Goal: Transaction & Acquisition: Purchase product/service

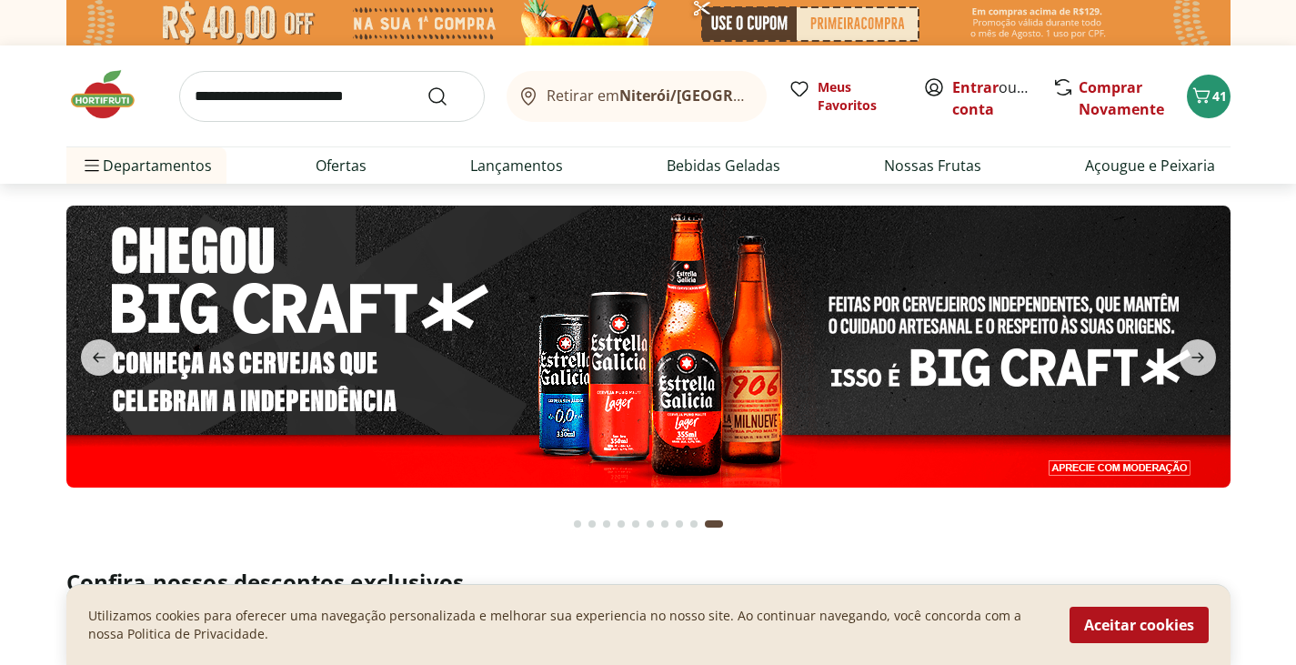
scroll to position [372, 0]
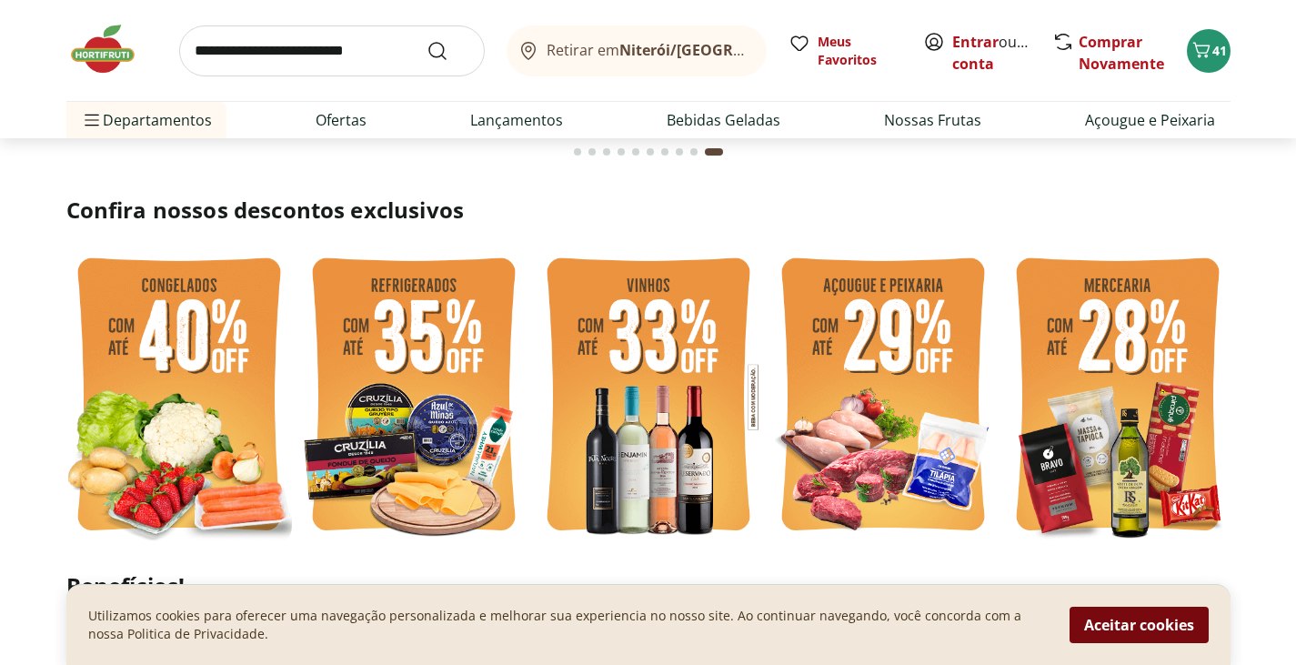
click at [1113, 636] on button "Aceitar cookies" at bounding box center [1138, 625] width 139 height 36
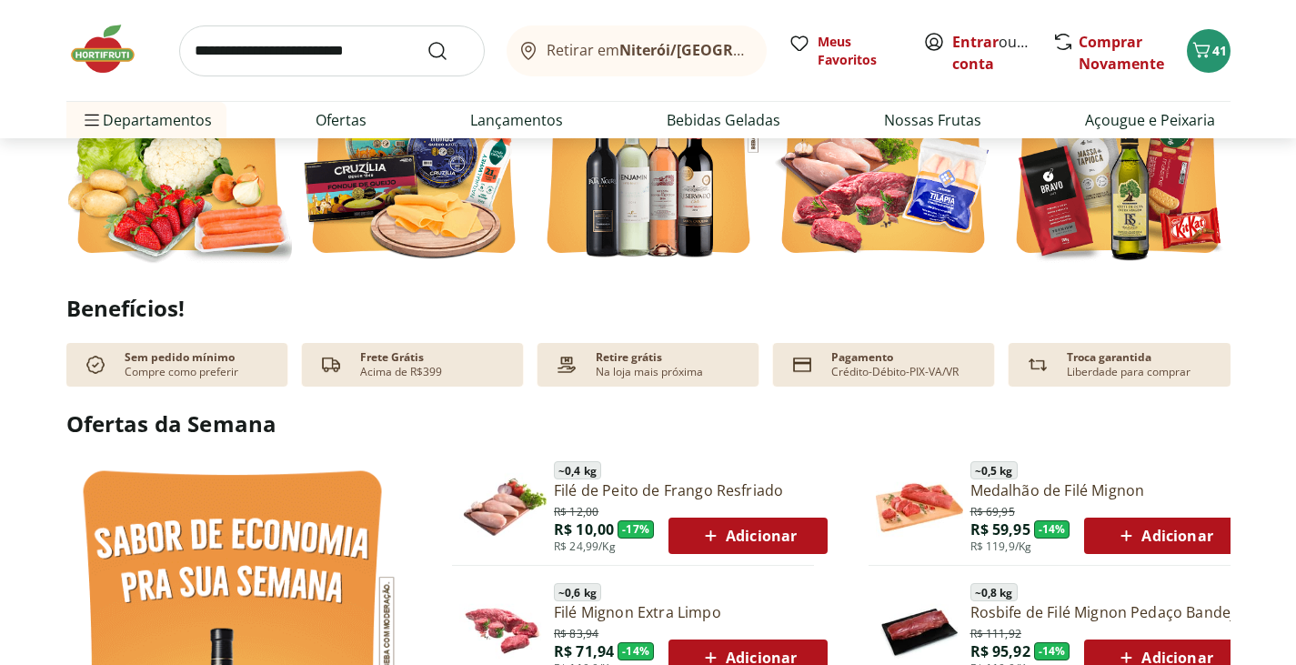
scroll to position [0, 0]
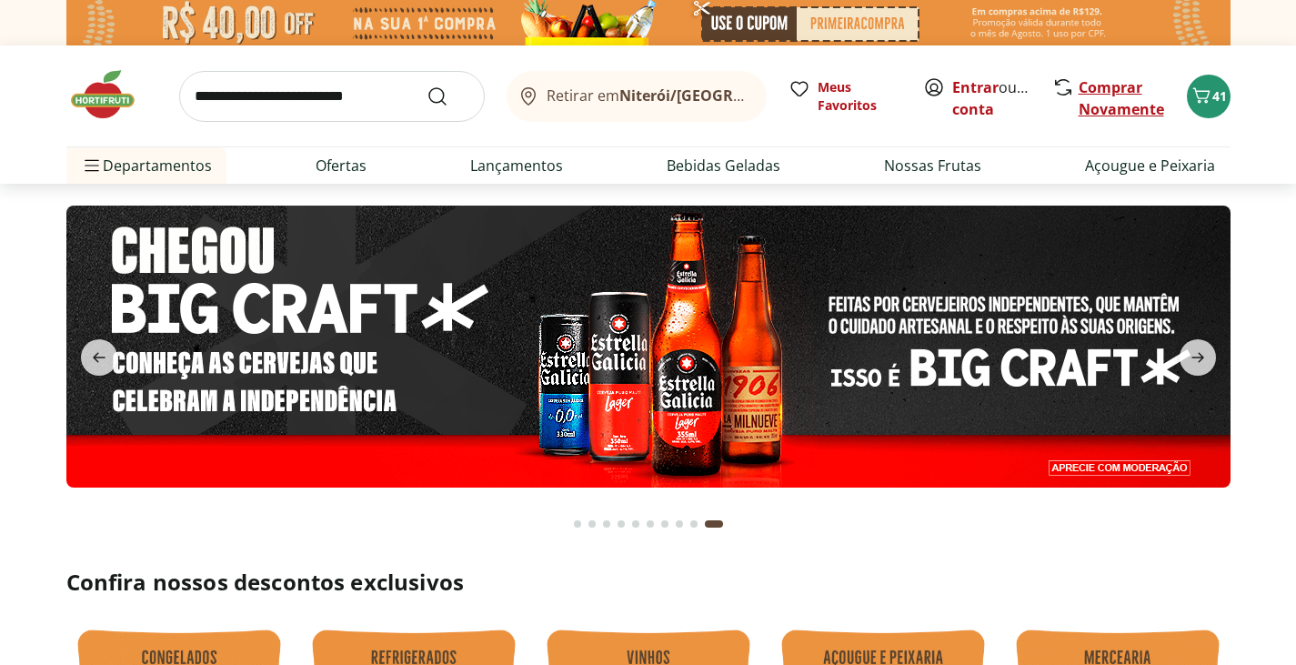
click at [1118, 85] on link "Comprar Novamente" at bounding box center [1121, 98] width 85 height 42
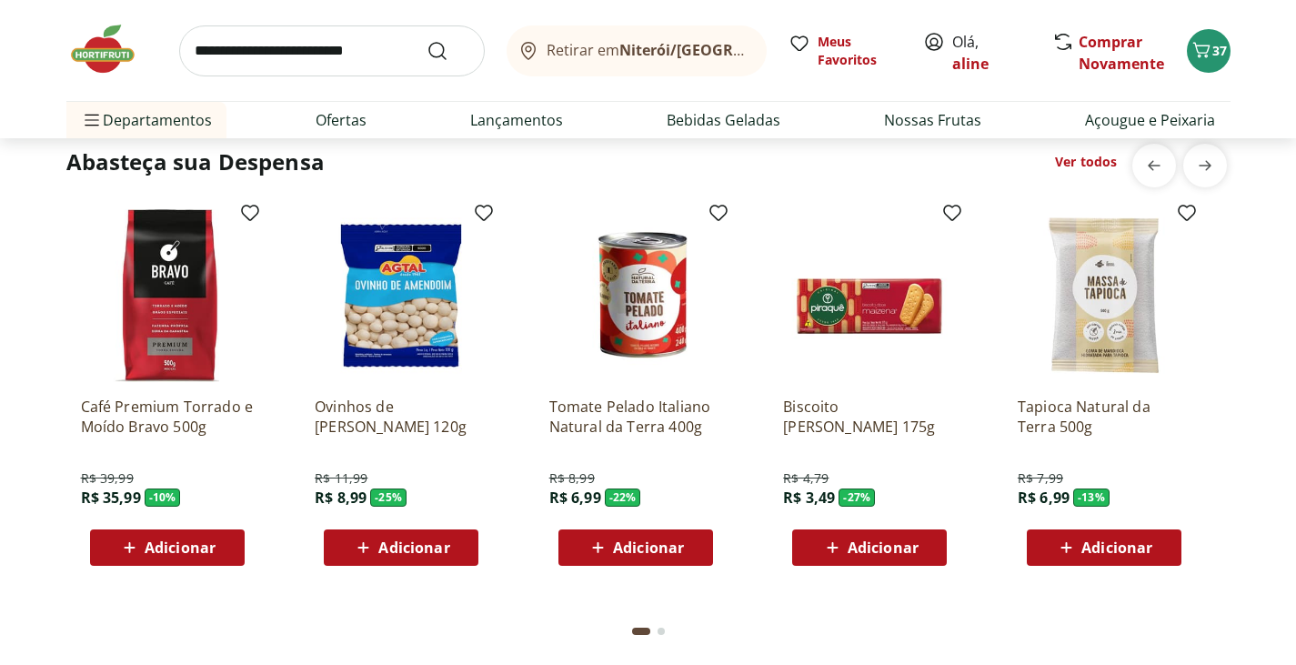
scroll to position [2528, 0]
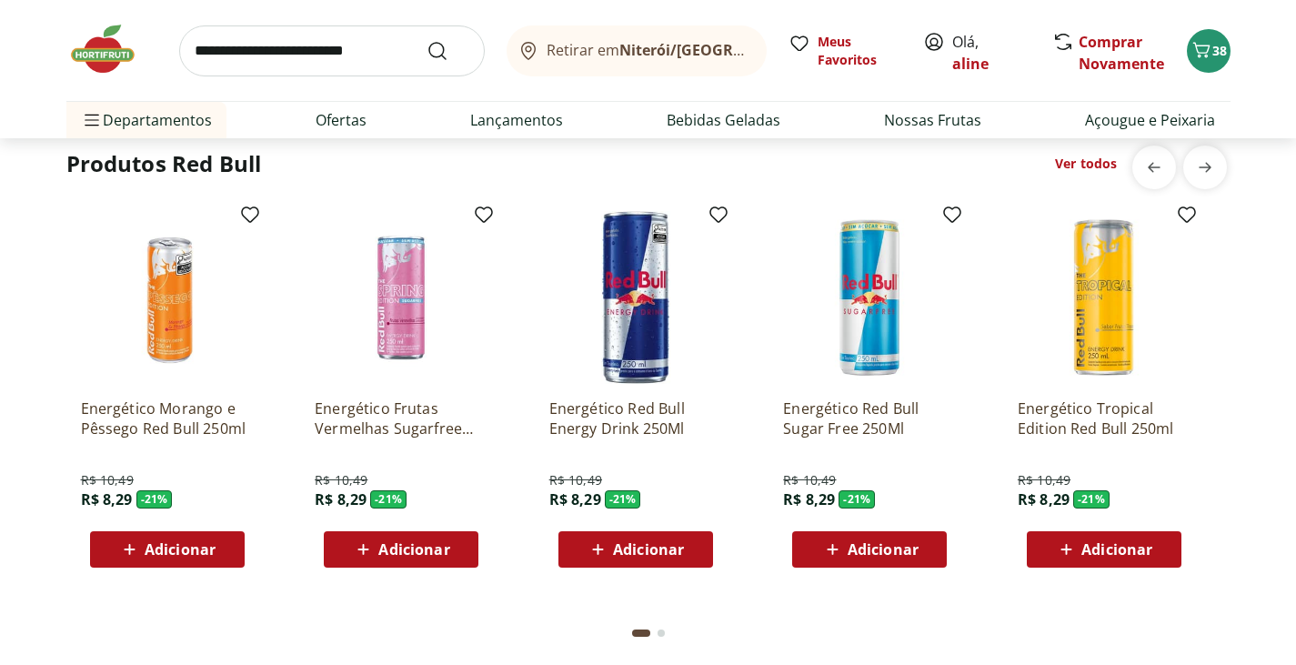
scroll to position [4369, 0]
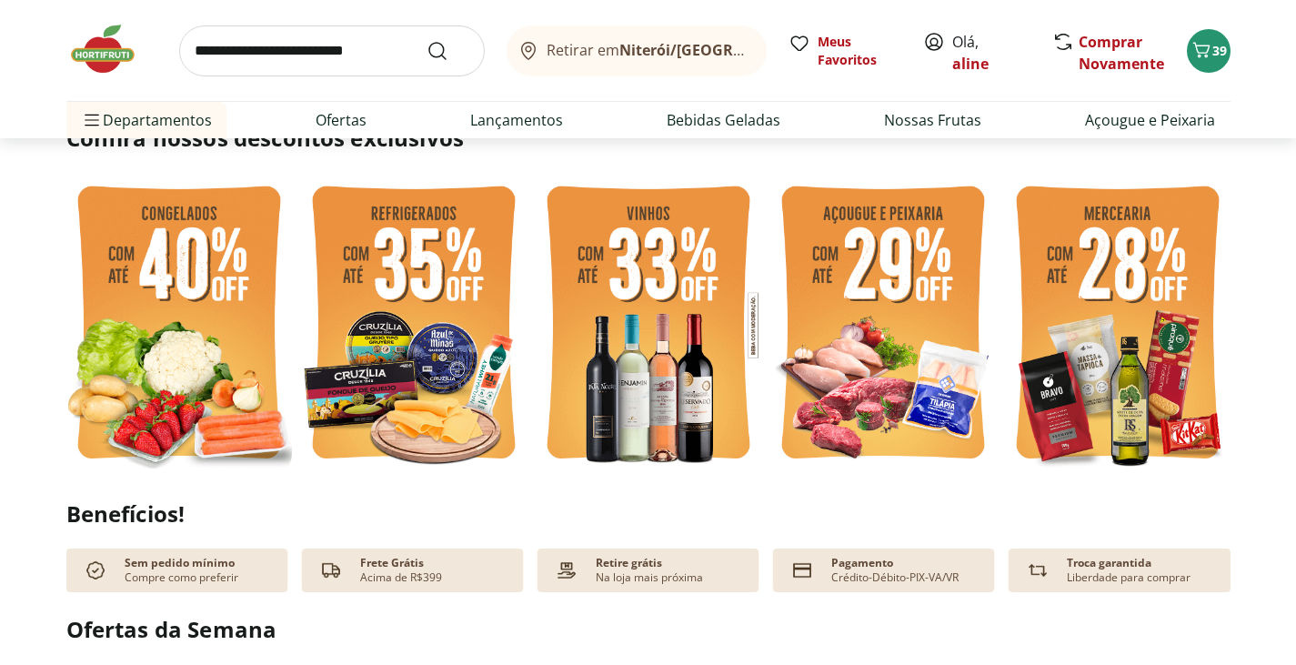
scroll to position [0, 0]
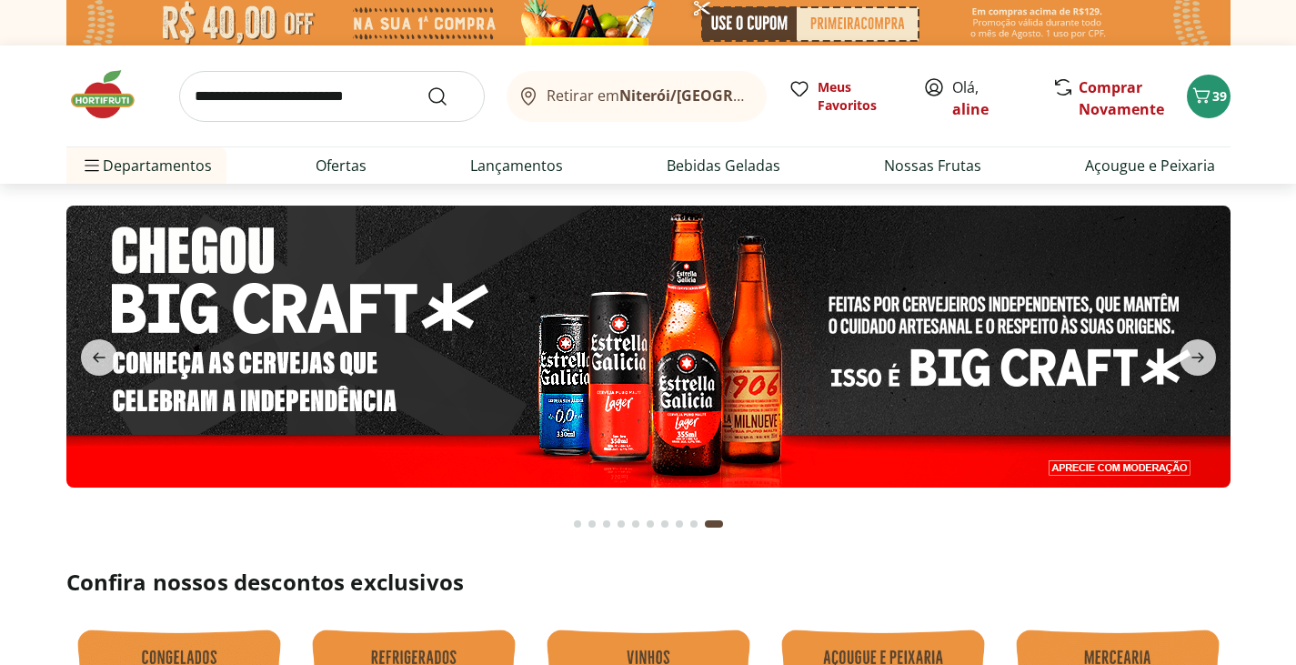
click at [370, 102] on input "search" at bounding box center [332, 96] width 306 height 51
type input "********"
click at [426, 85] on button "Submit Search" at bounding box center [448, 96] width 44 height 22
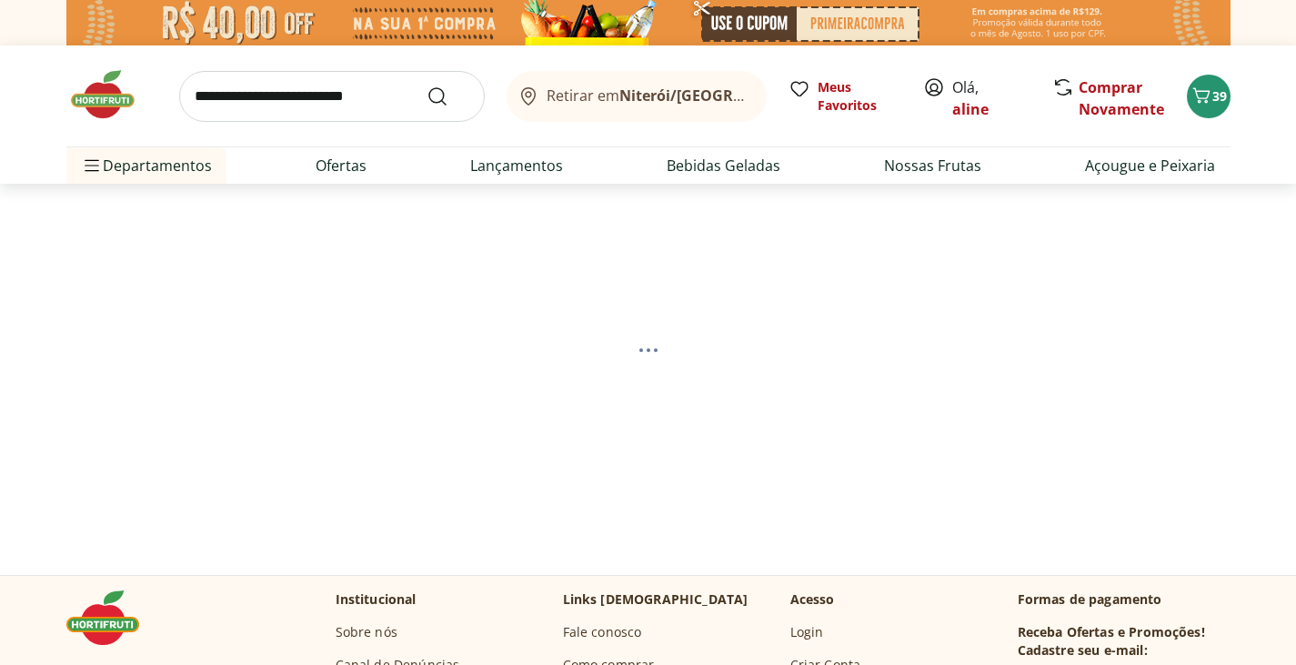
select select "**********"
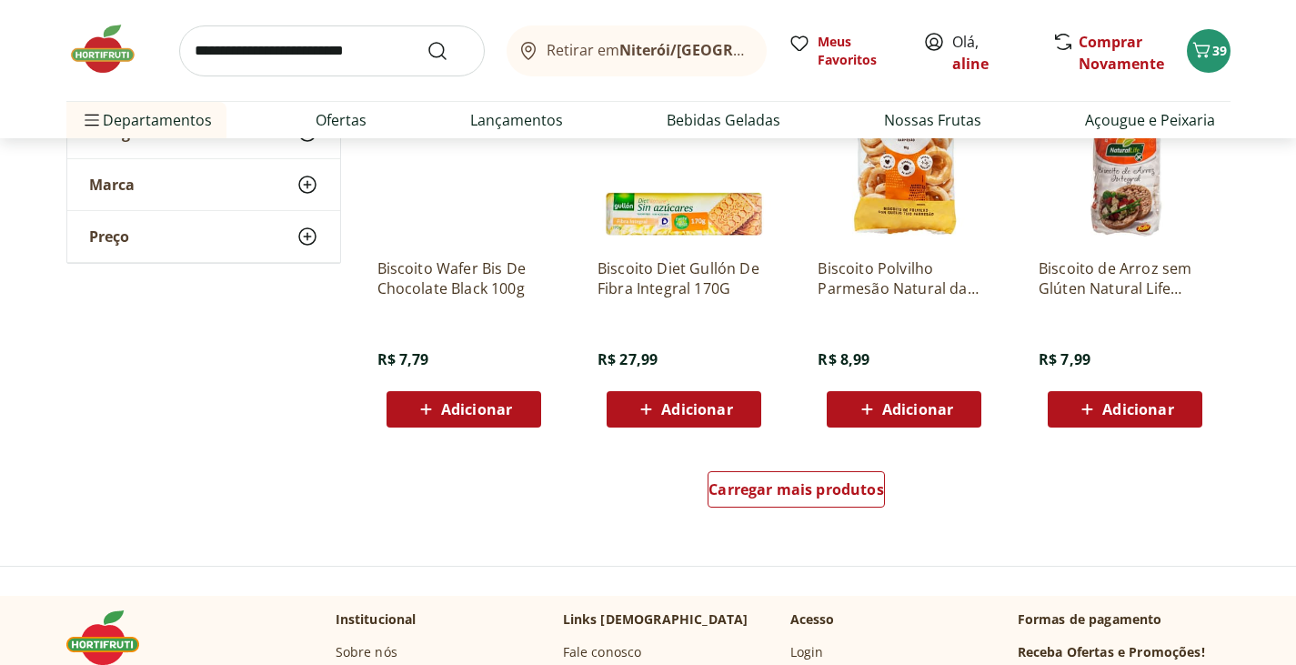
scroll to position [1133, 0]
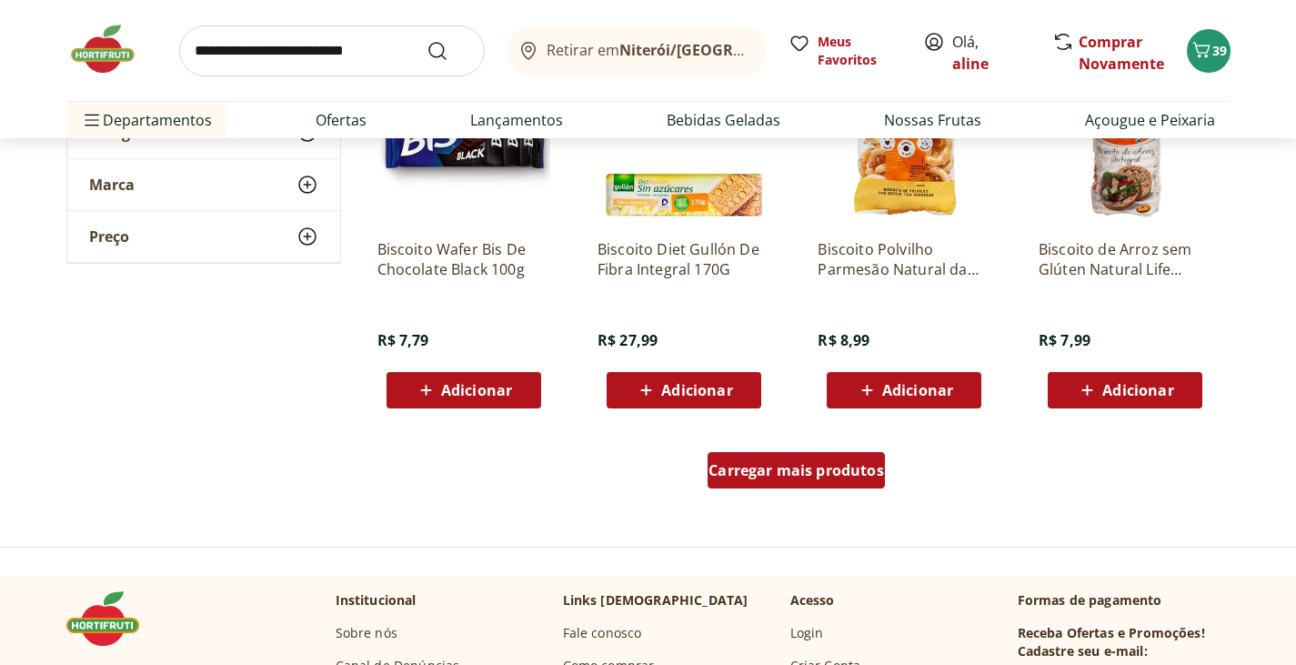
click at [754, 477] on span "Carregar mais produtos" at bounding box center [796, 470] width 176 height 15
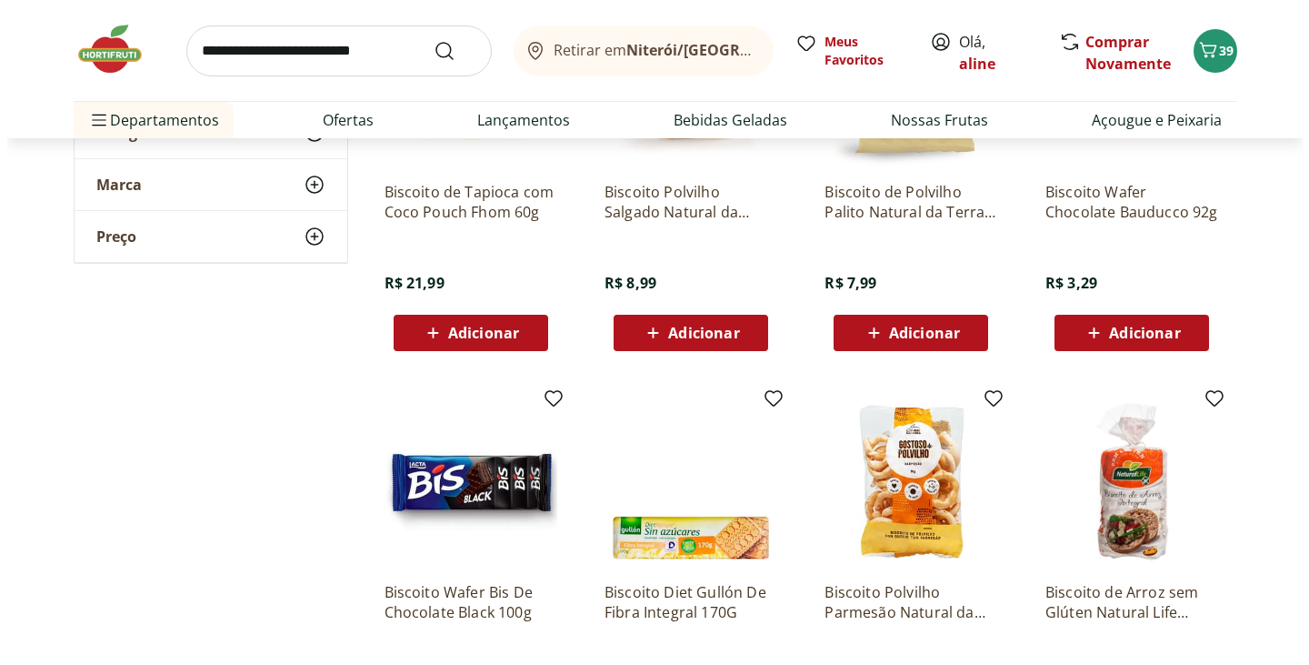
scroll to position [0, 0]
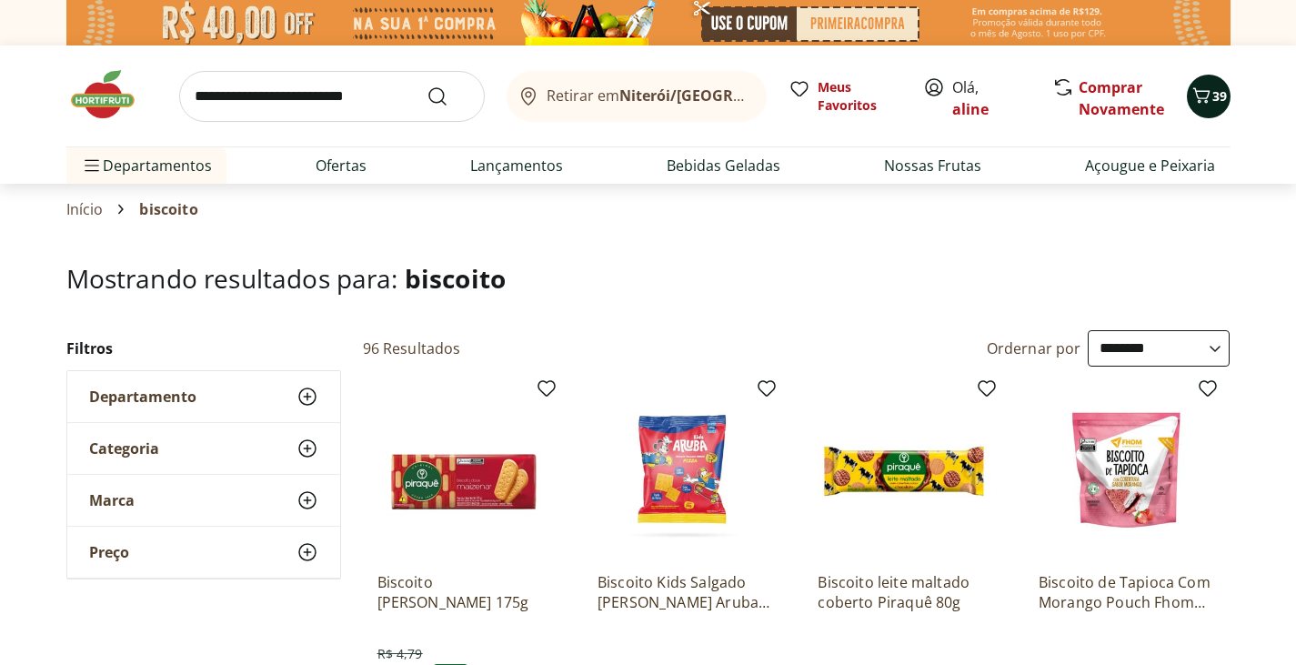
click at [1194, 96] on icon "Carrinho" at bounding box center [1201, 96] width 22 height 22
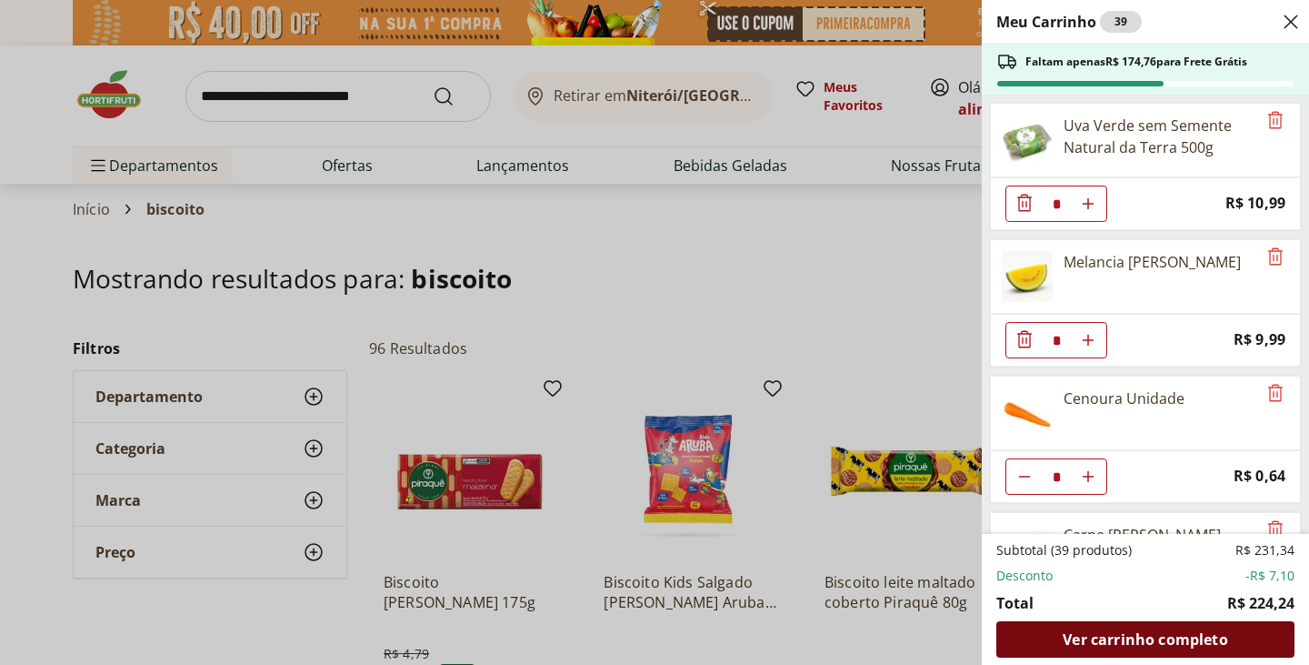
click at [1160, 627] on div "Ver carrinho completo" at bounding box center [1146, 639] width 298 height 36
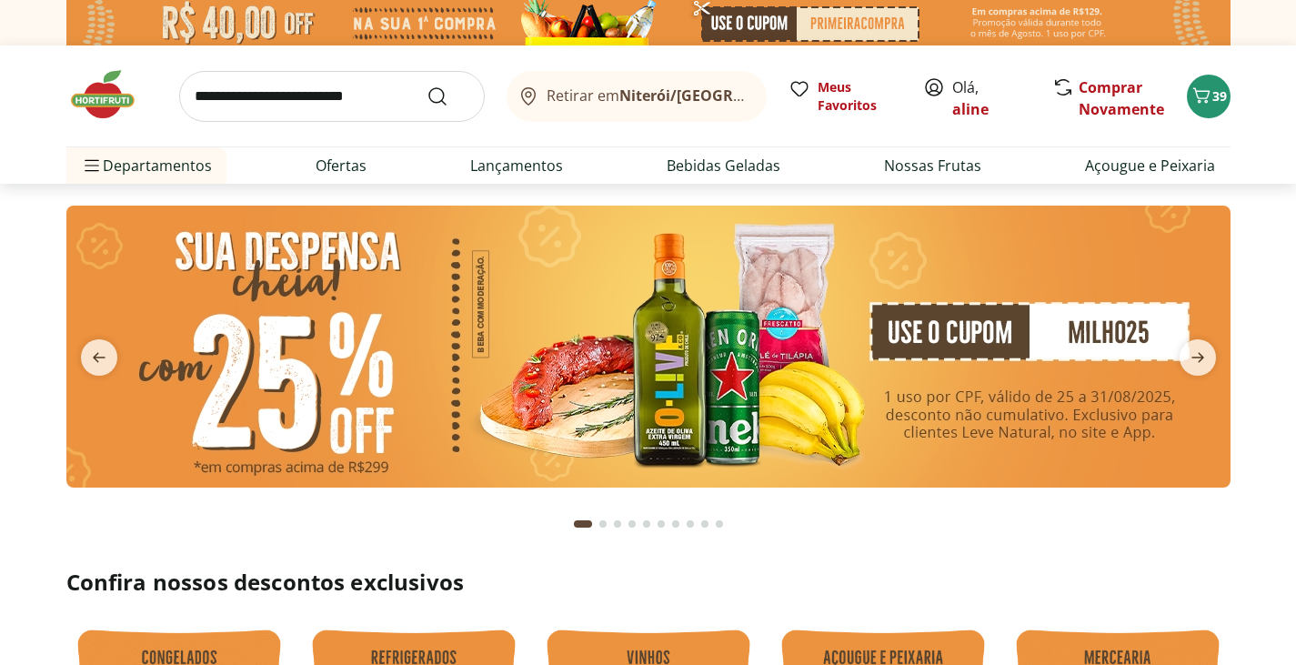
click at [270, 87] on input "search" at bounding box center [332, 96] width 306 height 51
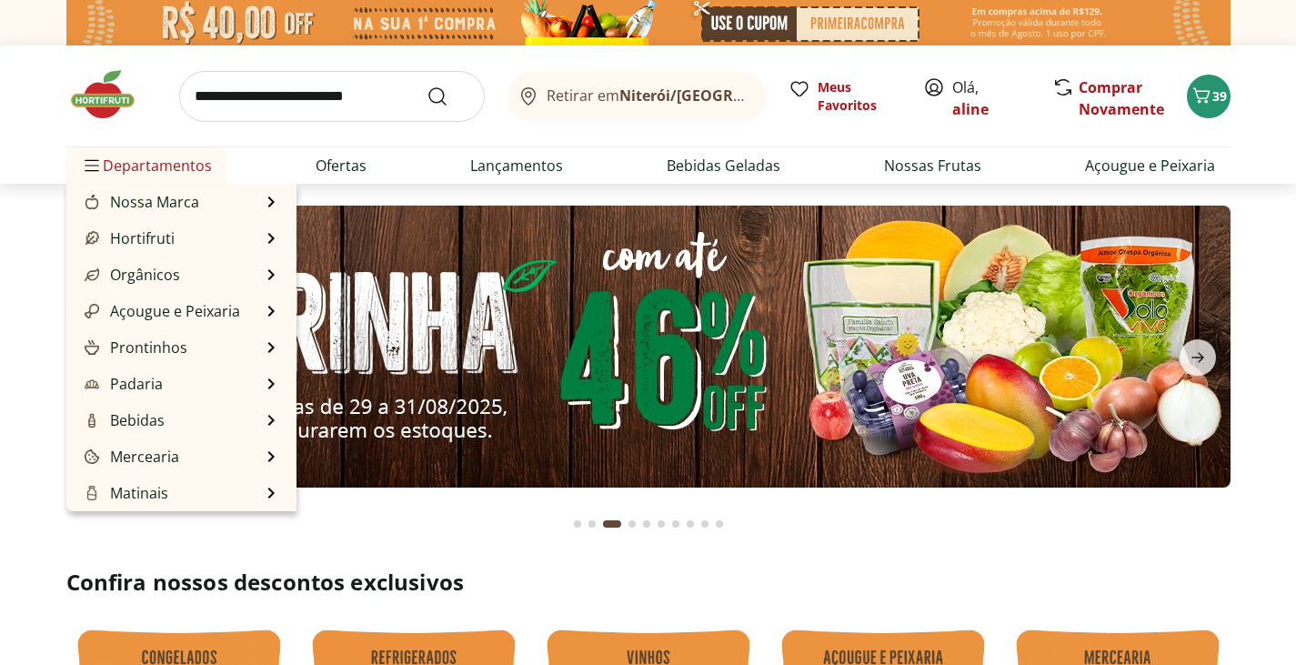
click at [128, 160] on span "Departamentos" at bounding box center [146, 166] width 131 height 44
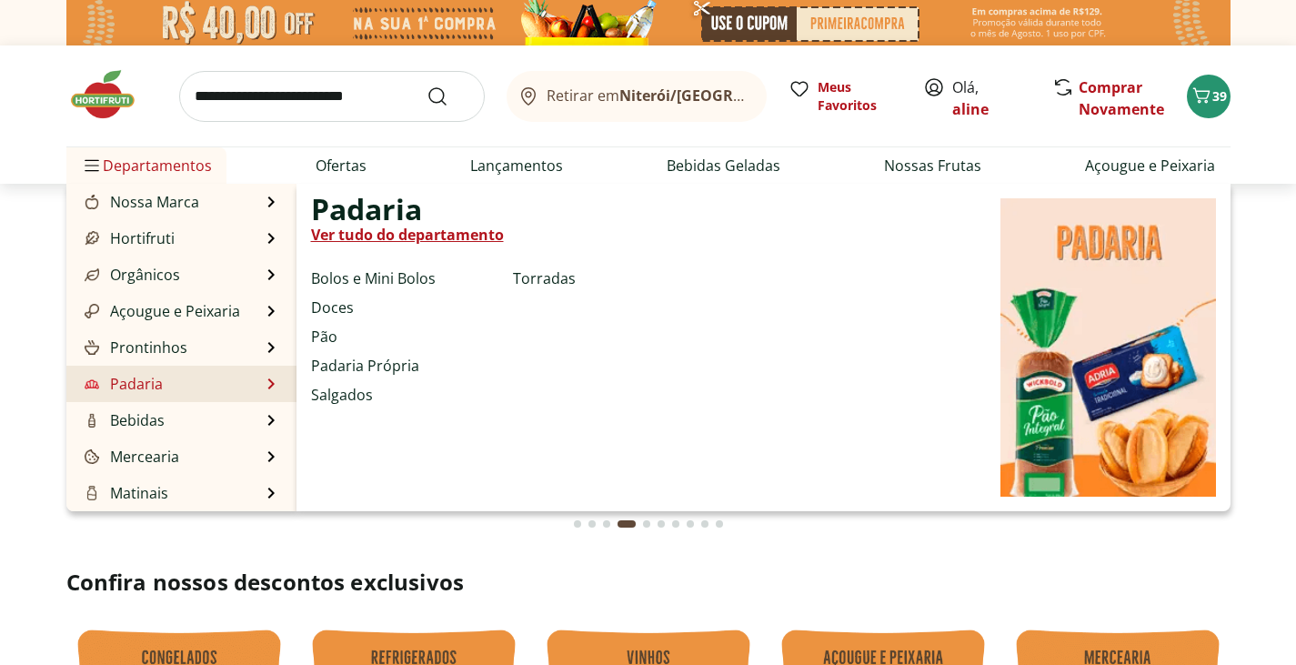
click at [139, 383] on link "Padaria" at bounding box center [122, 384] width 82 height 22
select select "**********"
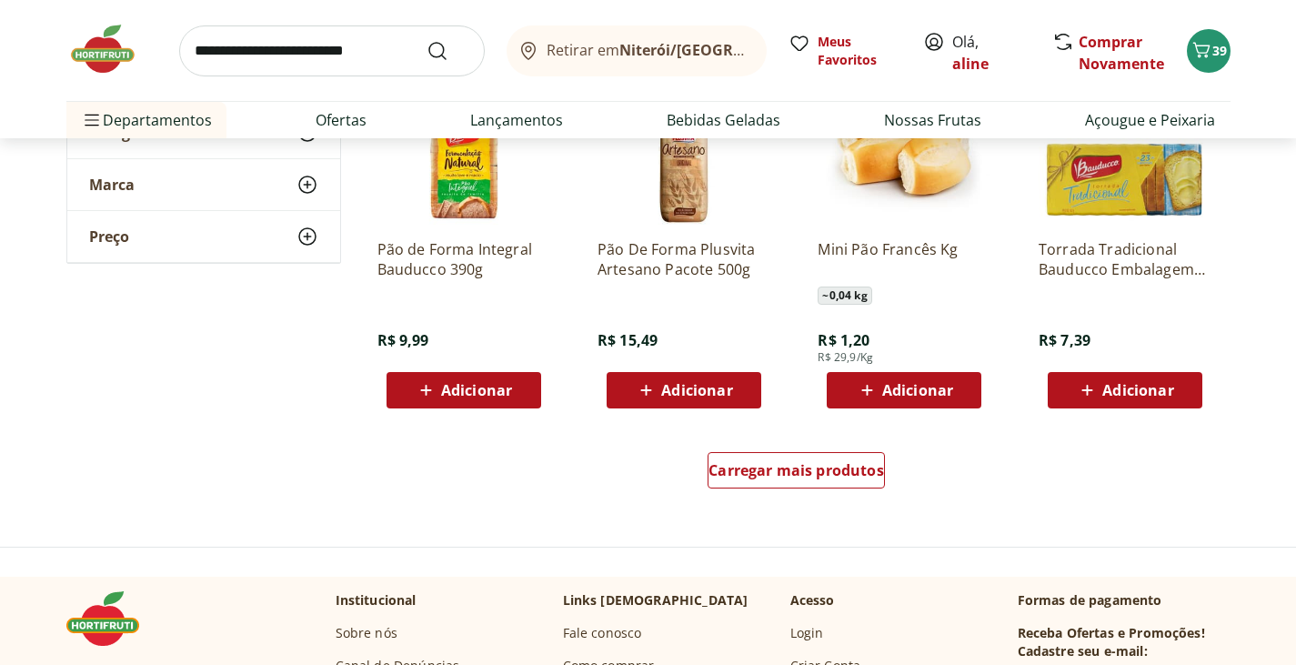
scroll to position [1069, 0]
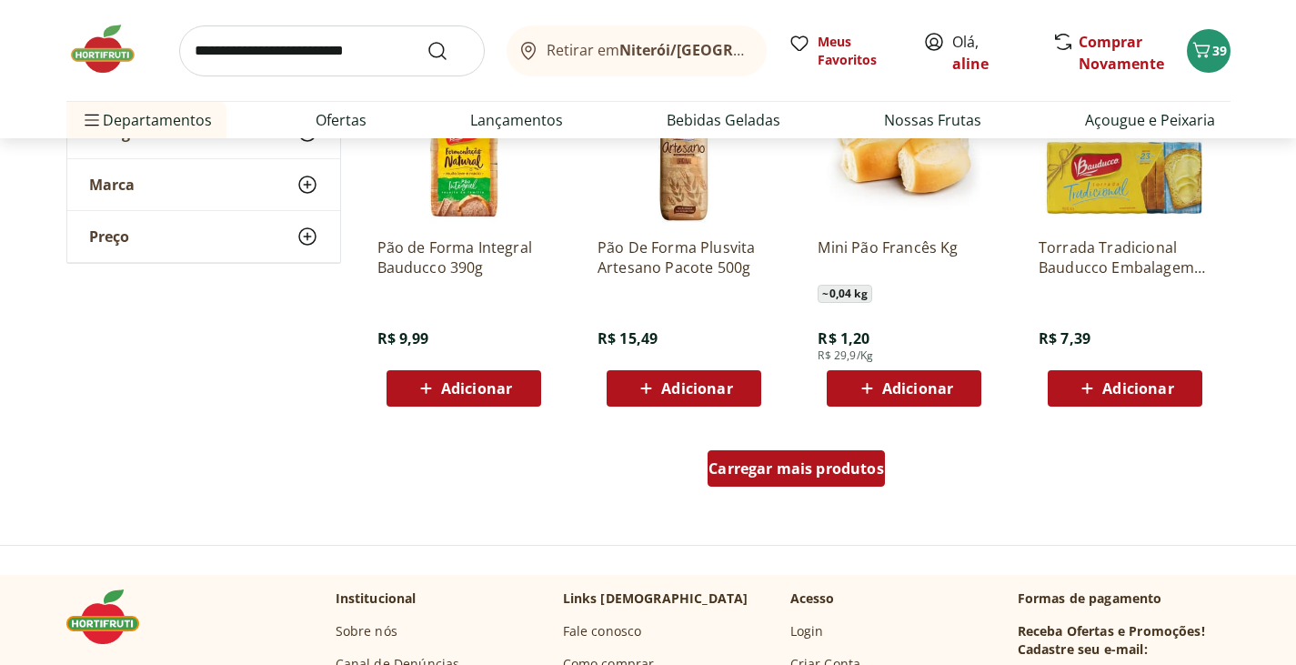
click at [823, 469] on span "Carregar mais produtos" at bounding box center [796, 468] width 176 height 15
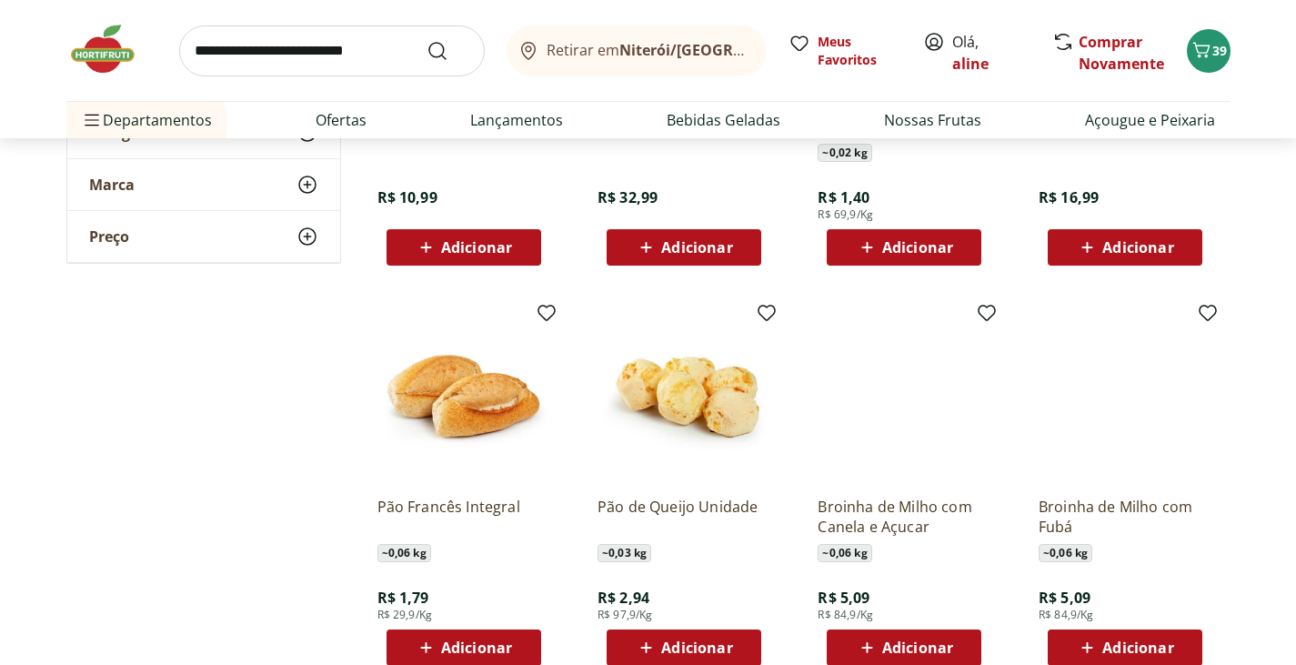
scroll to position [2279, 0]
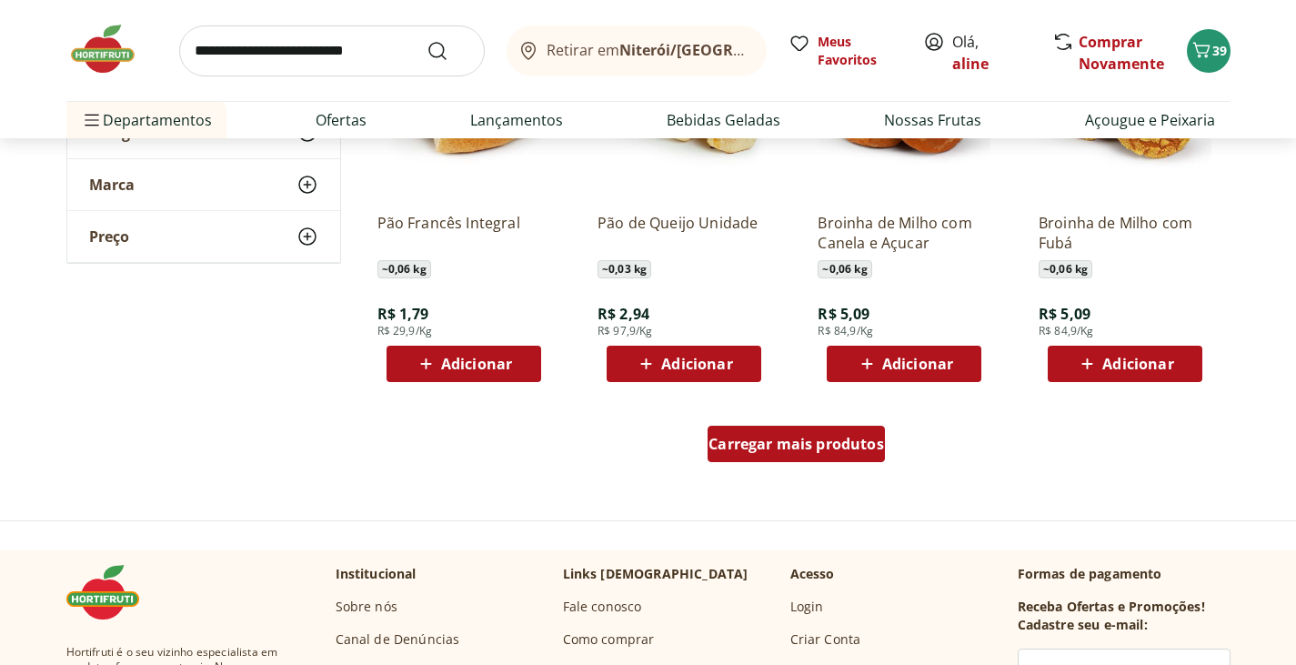
click at [788, 451] on span "Carregar mais produtos" at bounding box center [796, 443] width 176 height 15
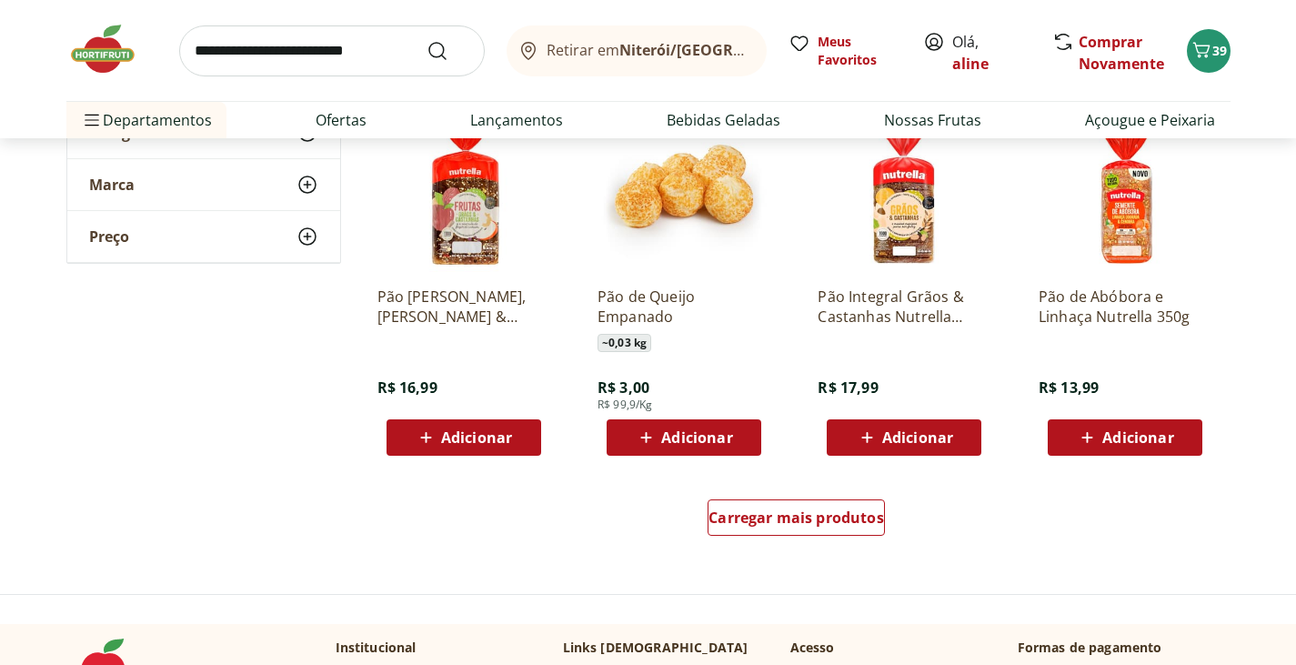
scroll to position [3462, 0]
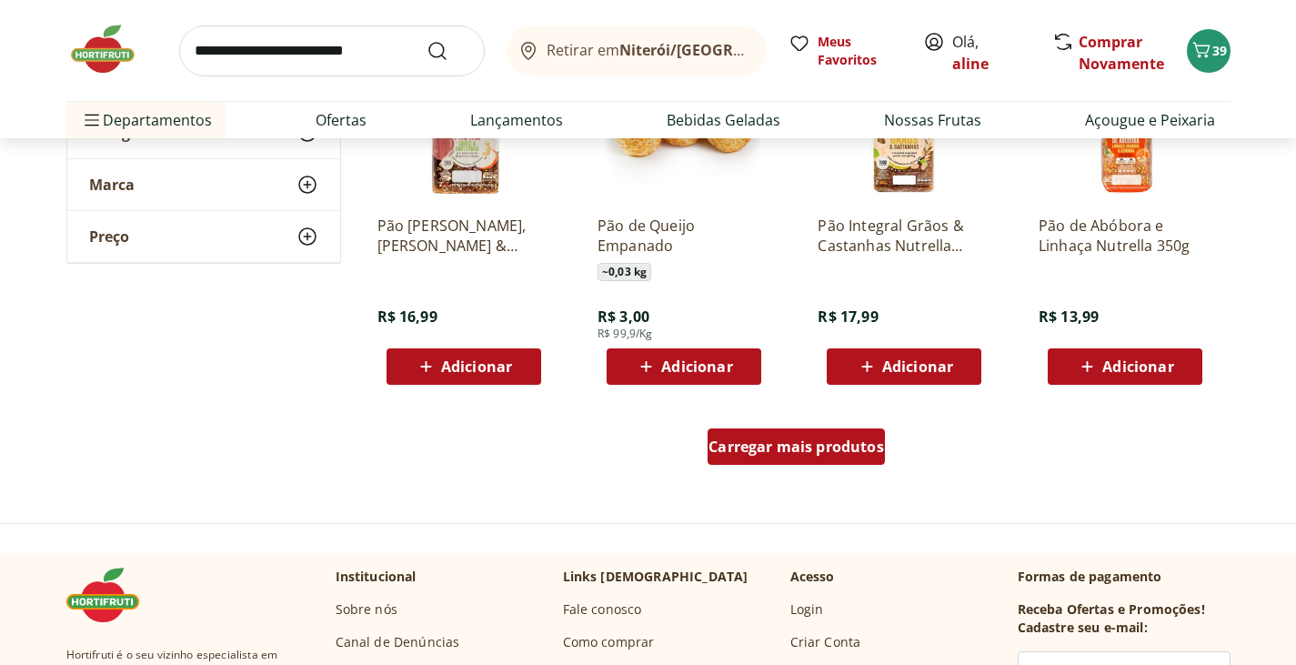
click at [768, 452] on span "Carregar mais produtos" at bounding box center [796, 446] width 176 height 15
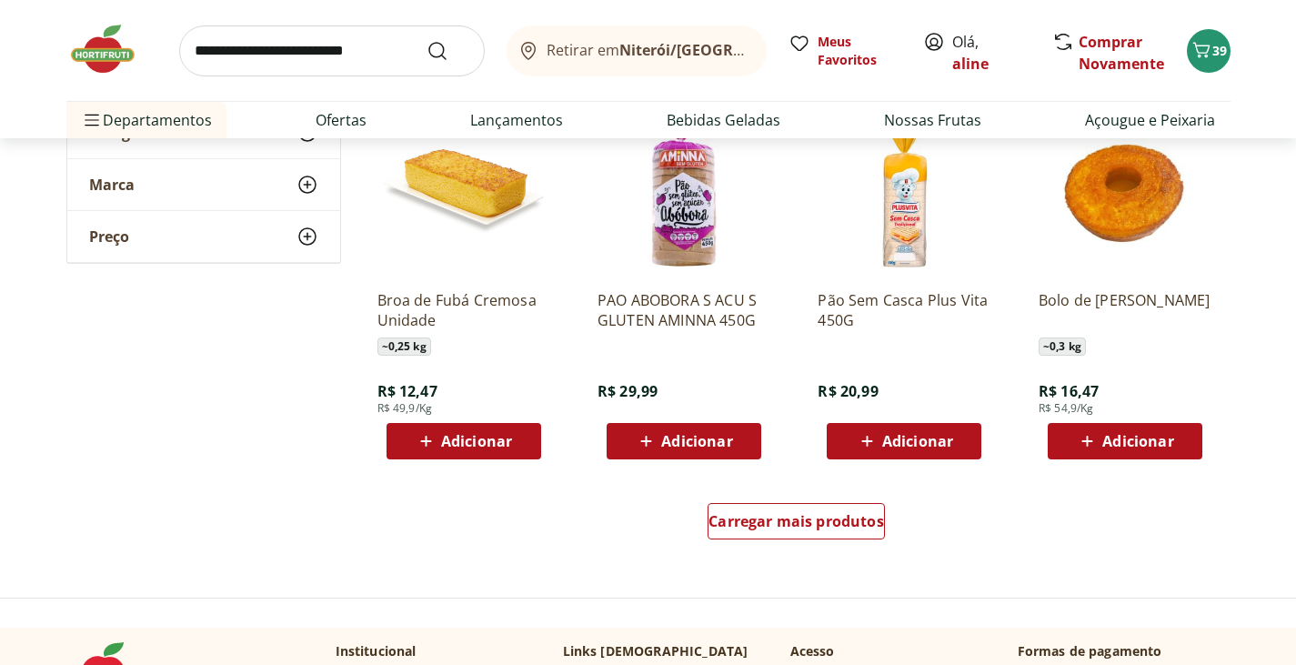
scroll to position [4605, 0]
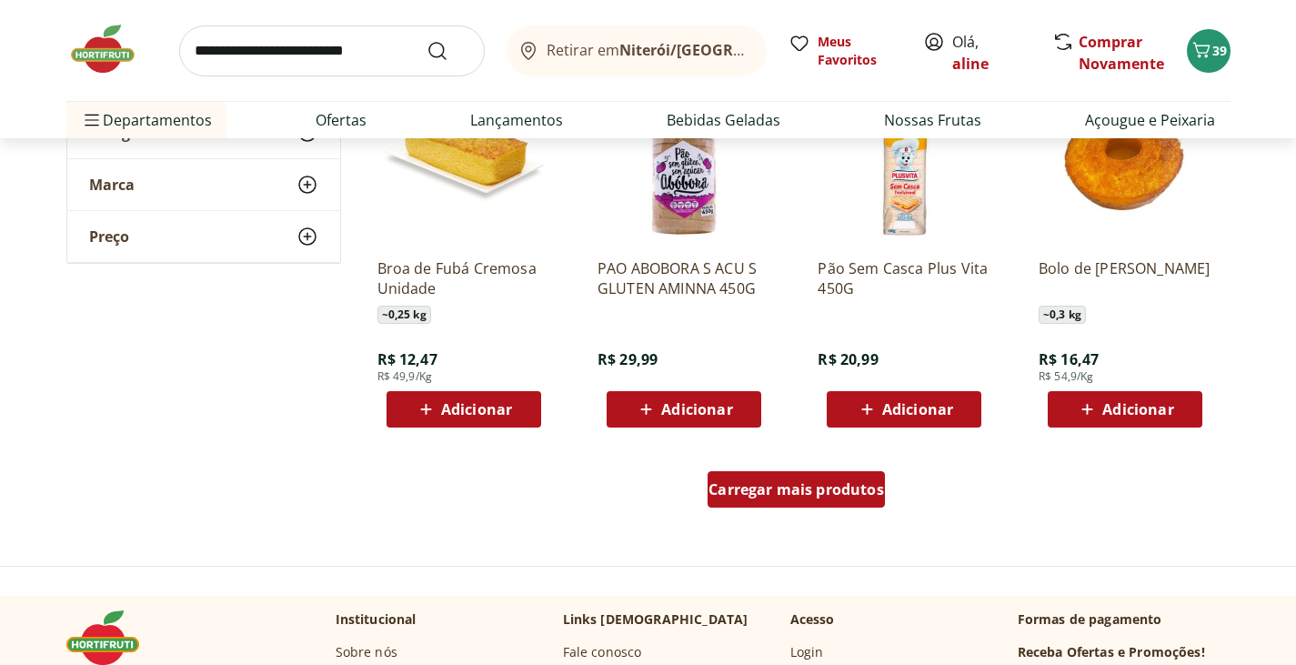
click at [816, 496] on span "Carregar mais produtos" at bounding box center [796, 489] width 176 height 15
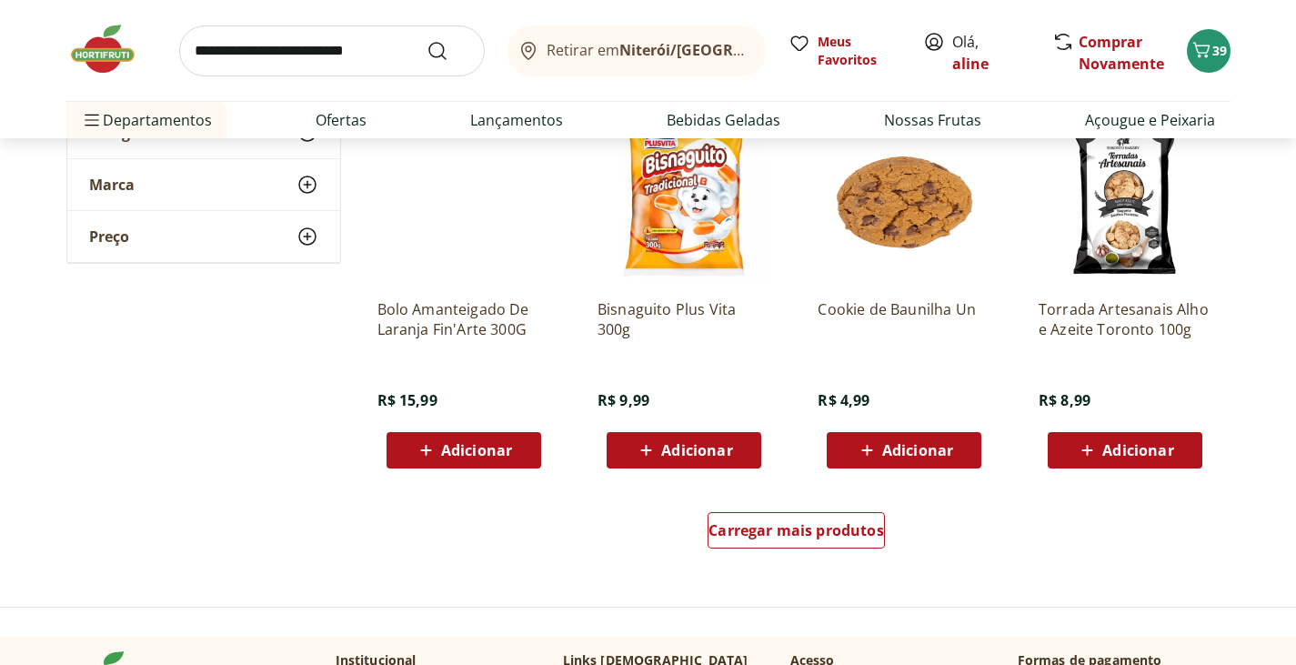
scroll to position [5830, 0]
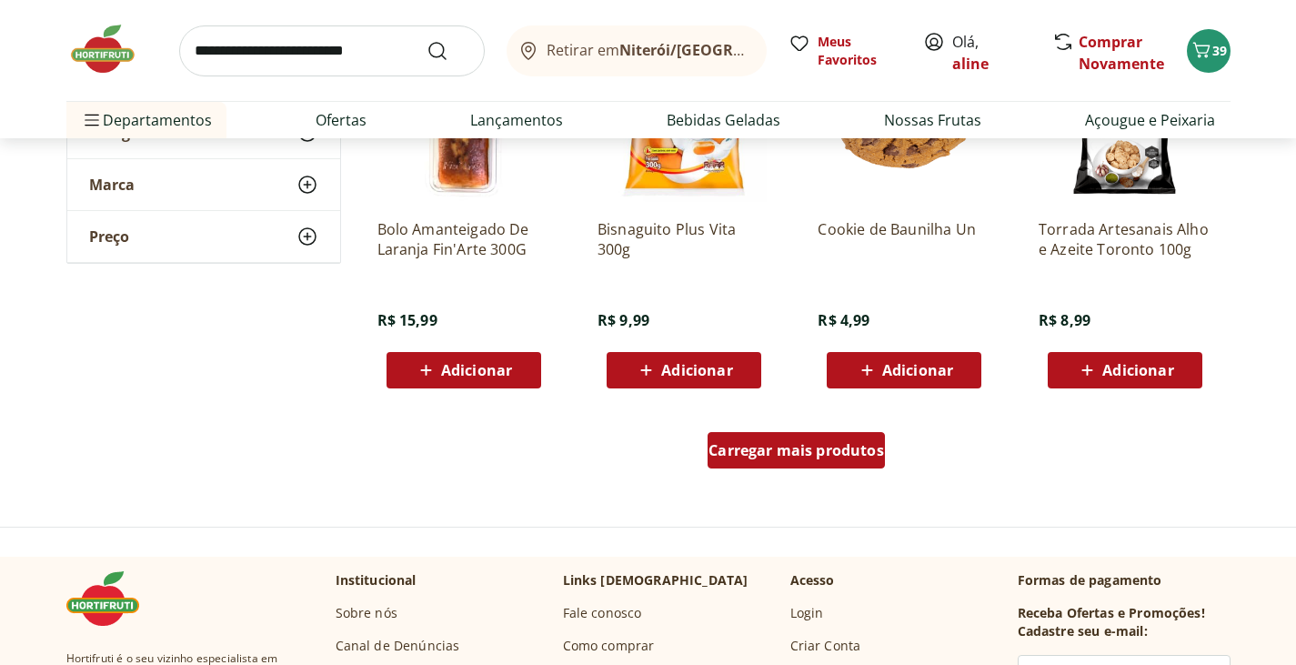
click at [798, 457] on span "Carregar mais produtos" at bounding box center [796, 450] width 176 height 15
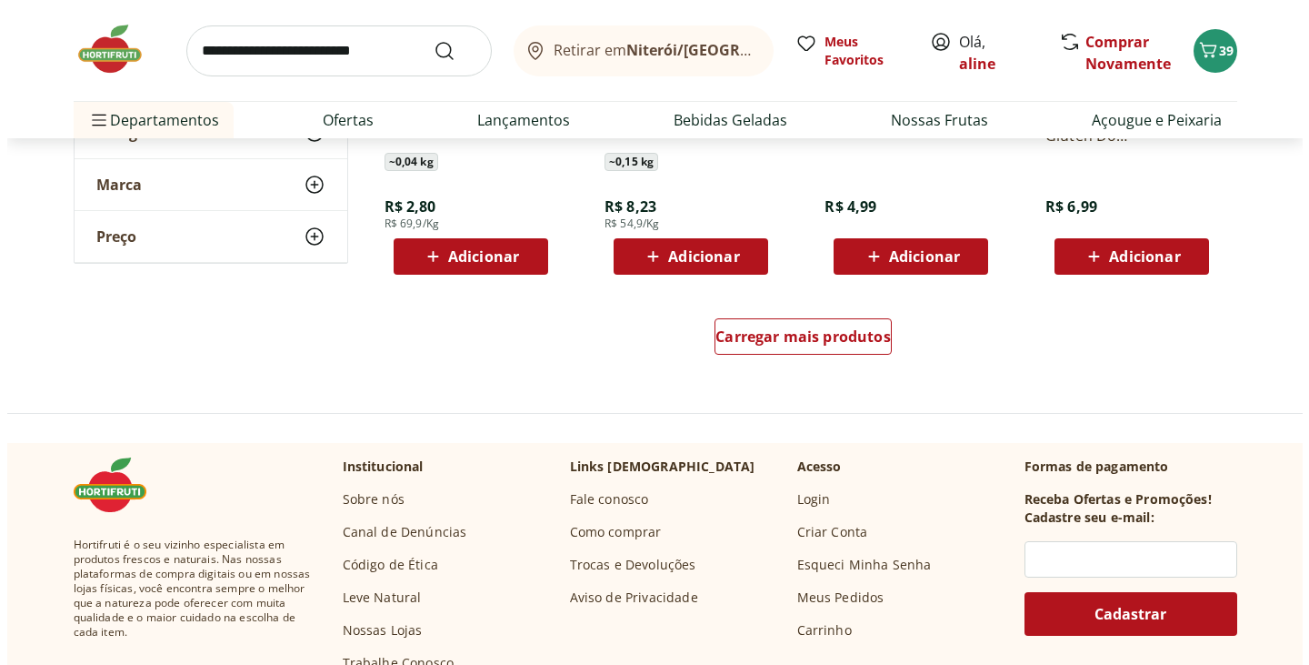
scroll to position [7149, 0]
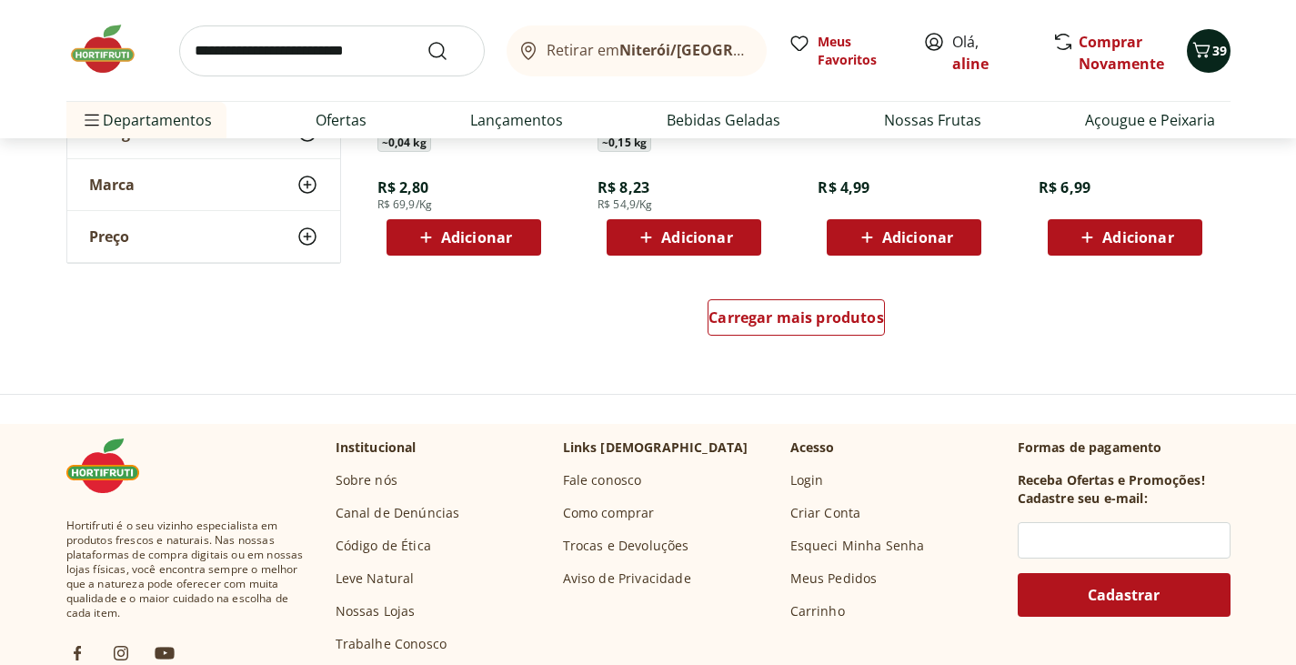
click at [1216, 40] on button "39" at bounding box center [1209, 51] width 44 height 44
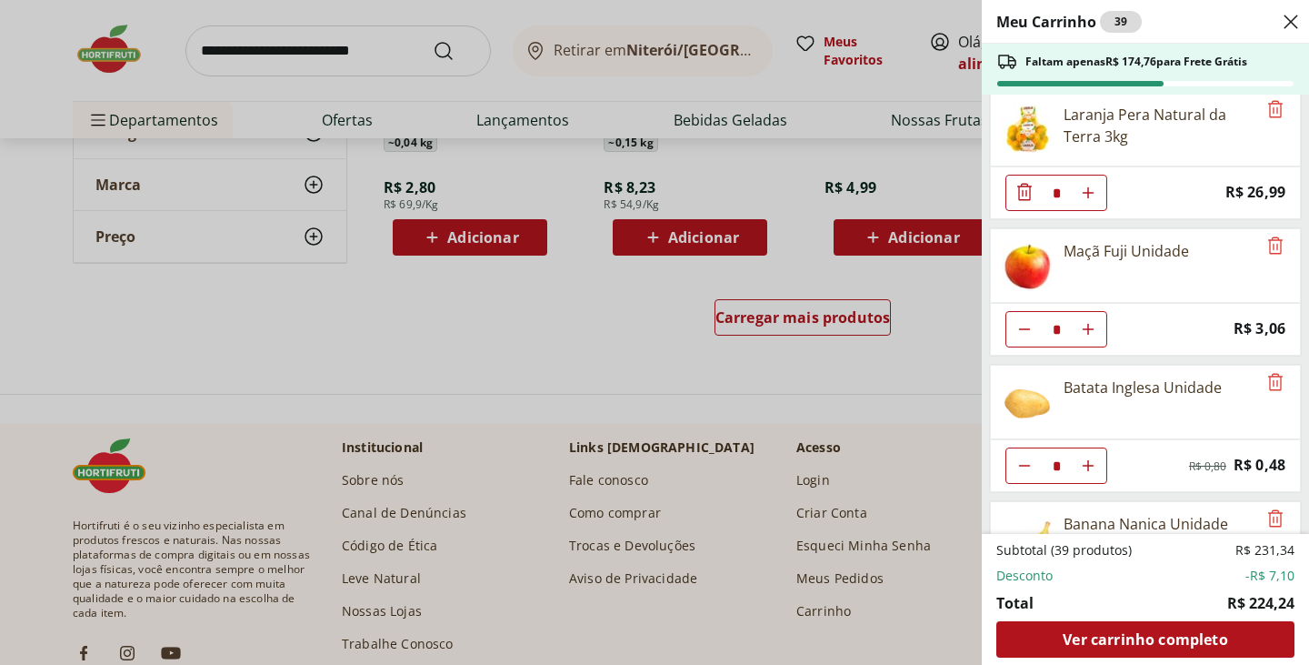
scroll to position [1514, 0]
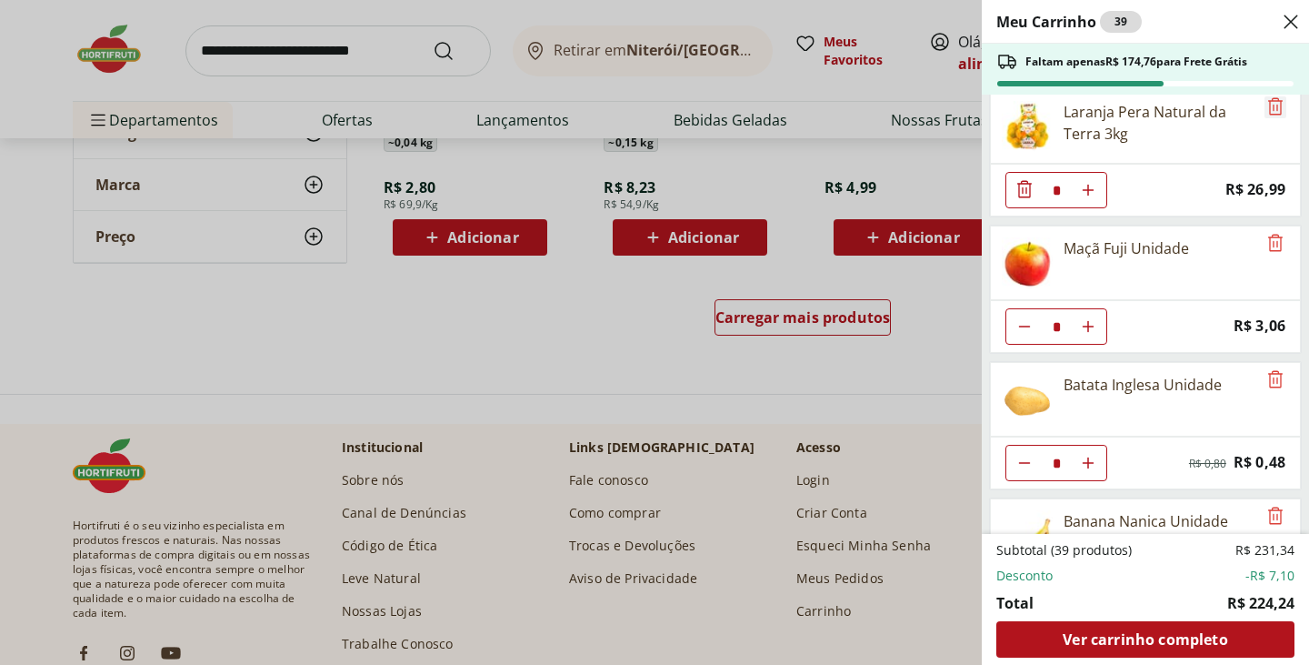
click at [1266, 105] on icon "Remove" at bounding box center [1276, 106] width 22 height 22
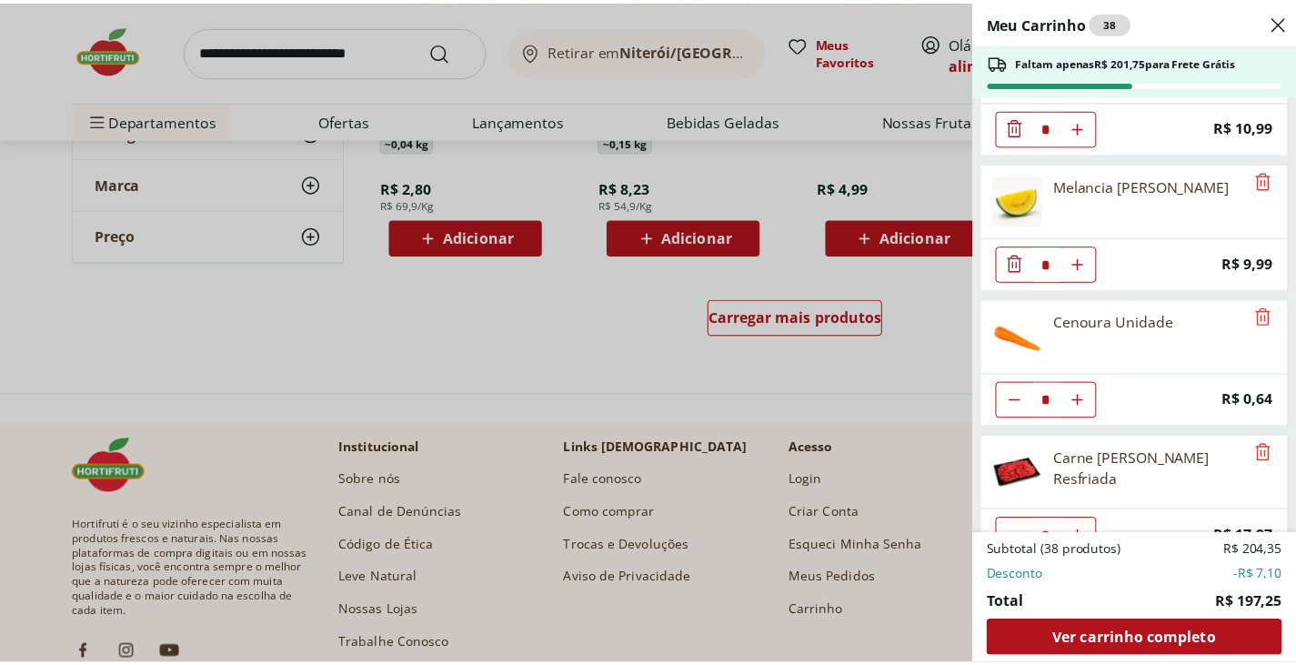
scroll to position [0, 0]
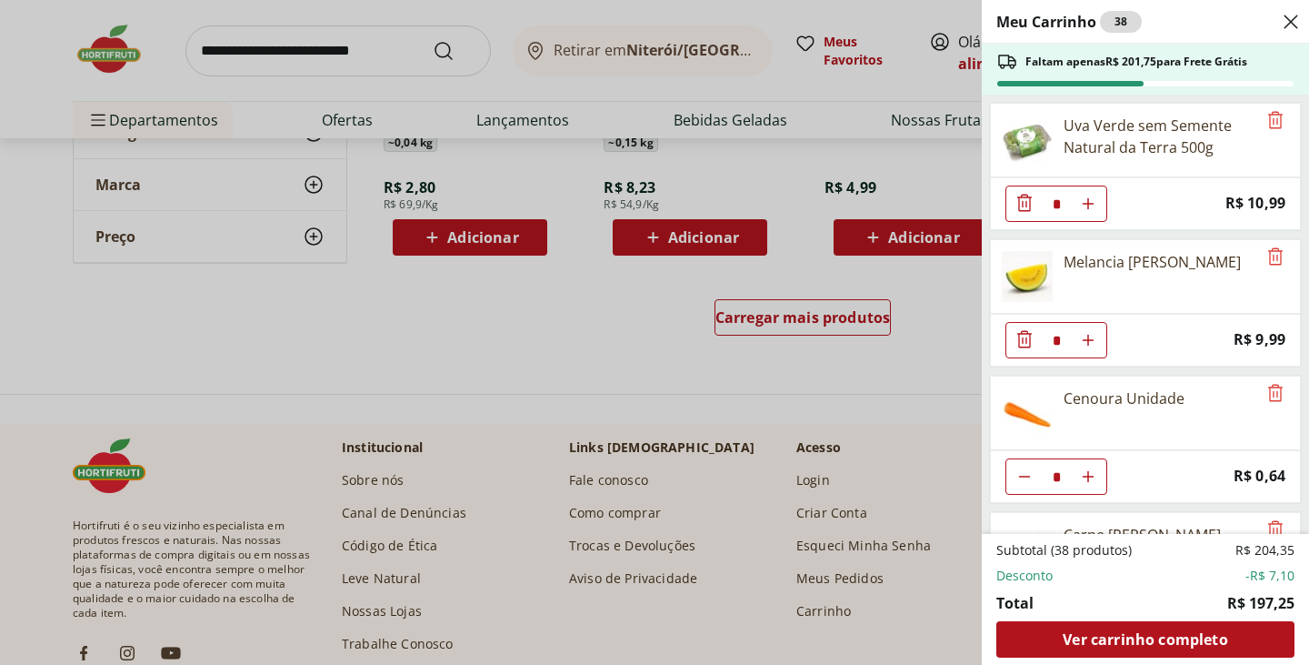
click at [1289, 15] on icon "Close" at bounding box center [1291, 22] width 22 height 22
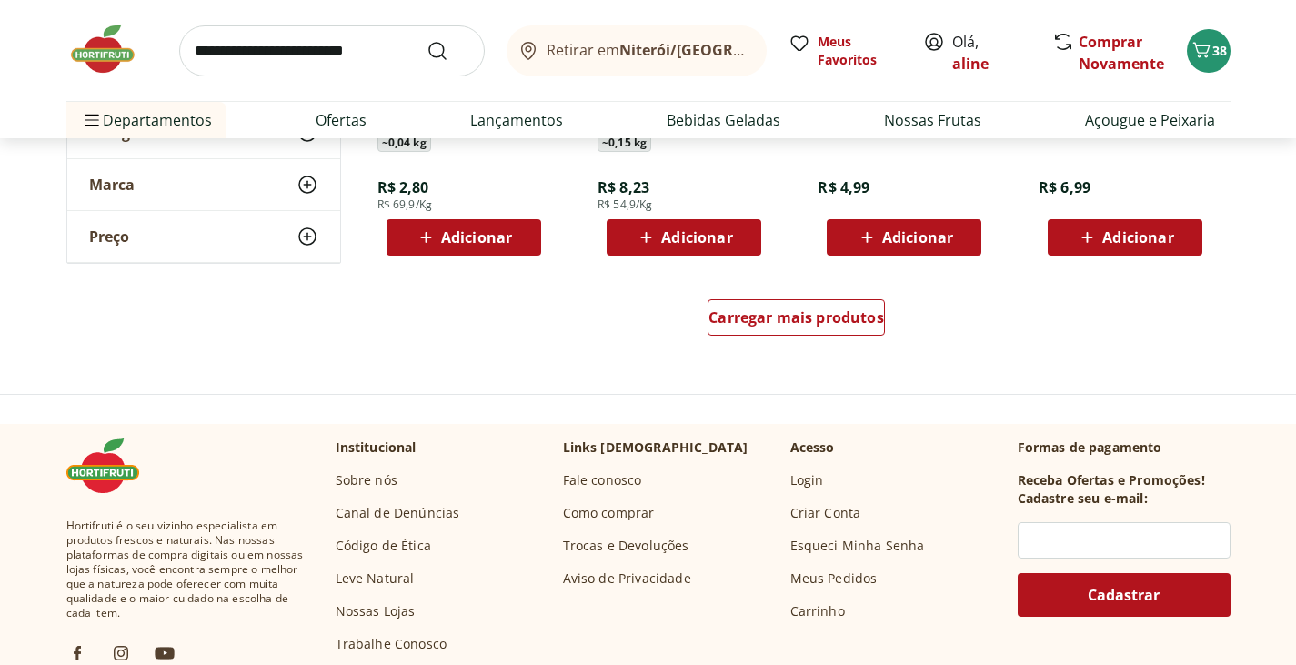
click at [351, 61] on input "search" at bounding box center [332, 50] width 306 height 51
type input "****"
click at [426, 40] on button "Submit Search" at bounding box center [448, 51] width 44 height 22
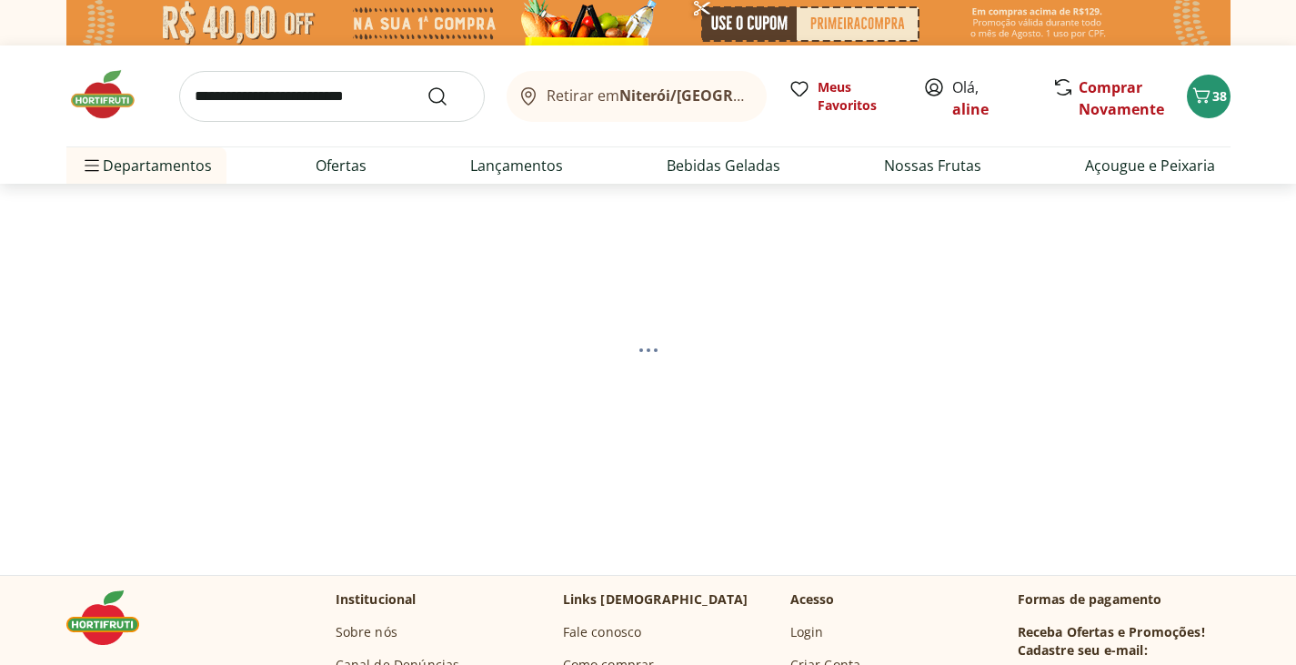
select select "**********"
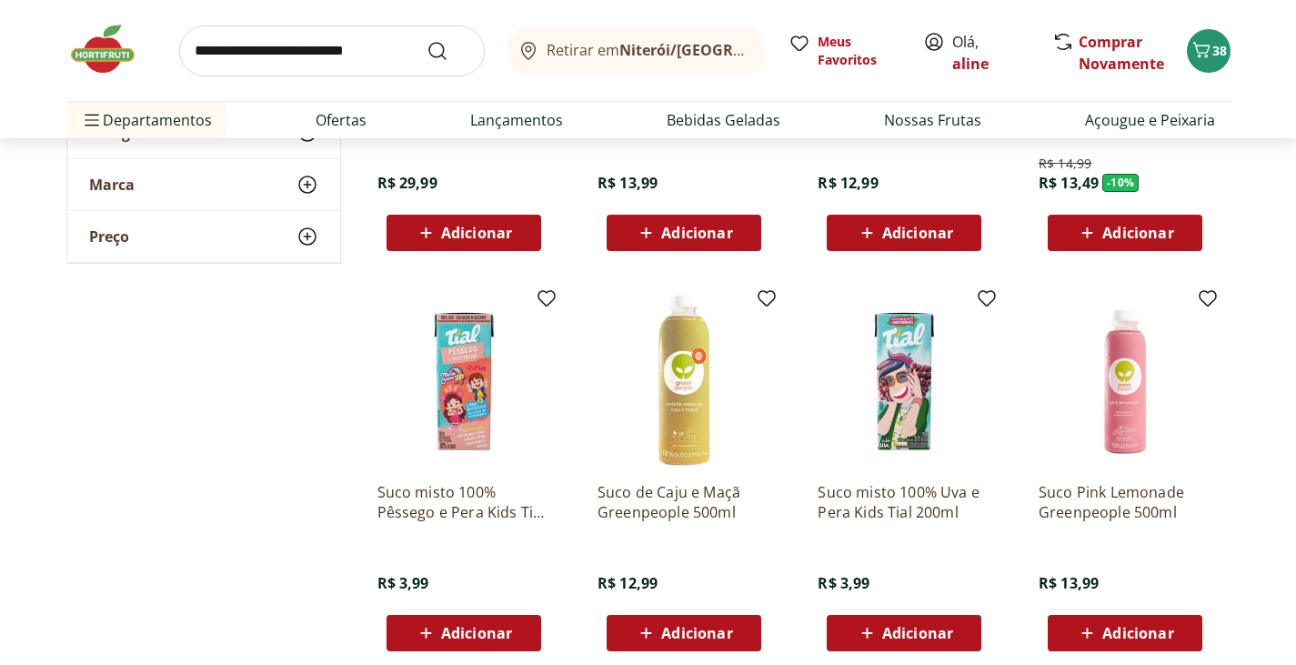
scroll to position [1055, 0]
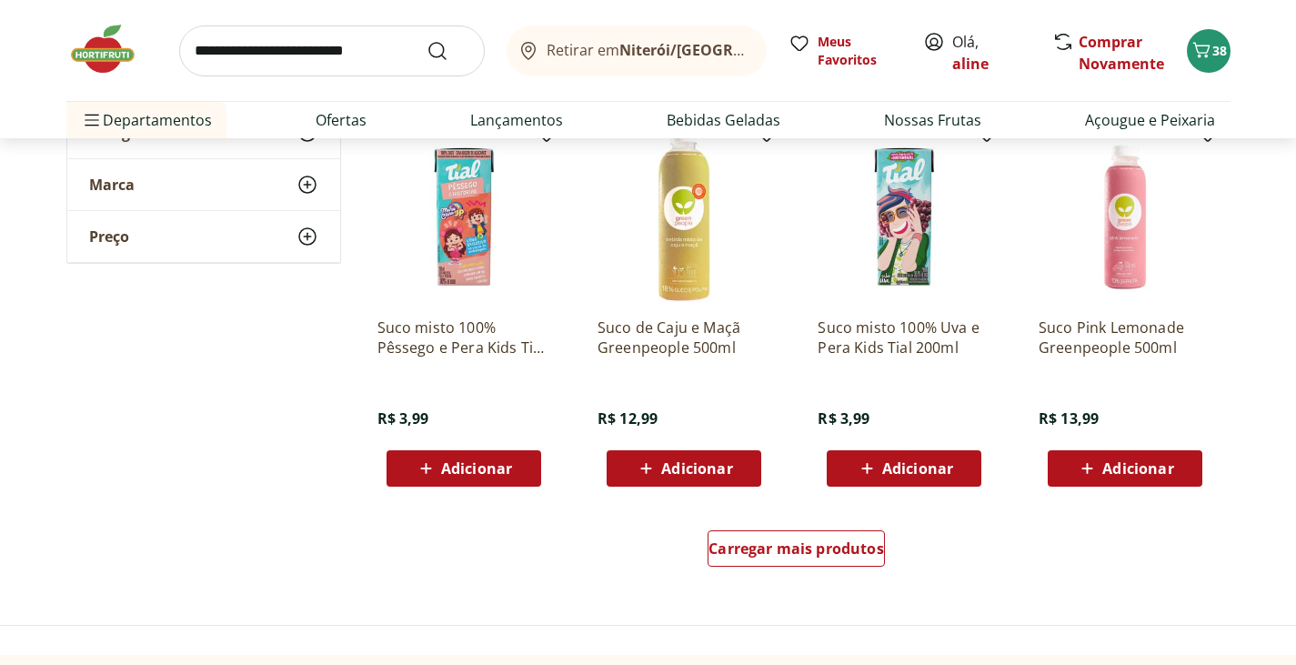
click at [1154, 472] on span "Adicionar" at bounding box center [1137, 468] width 71 height 15
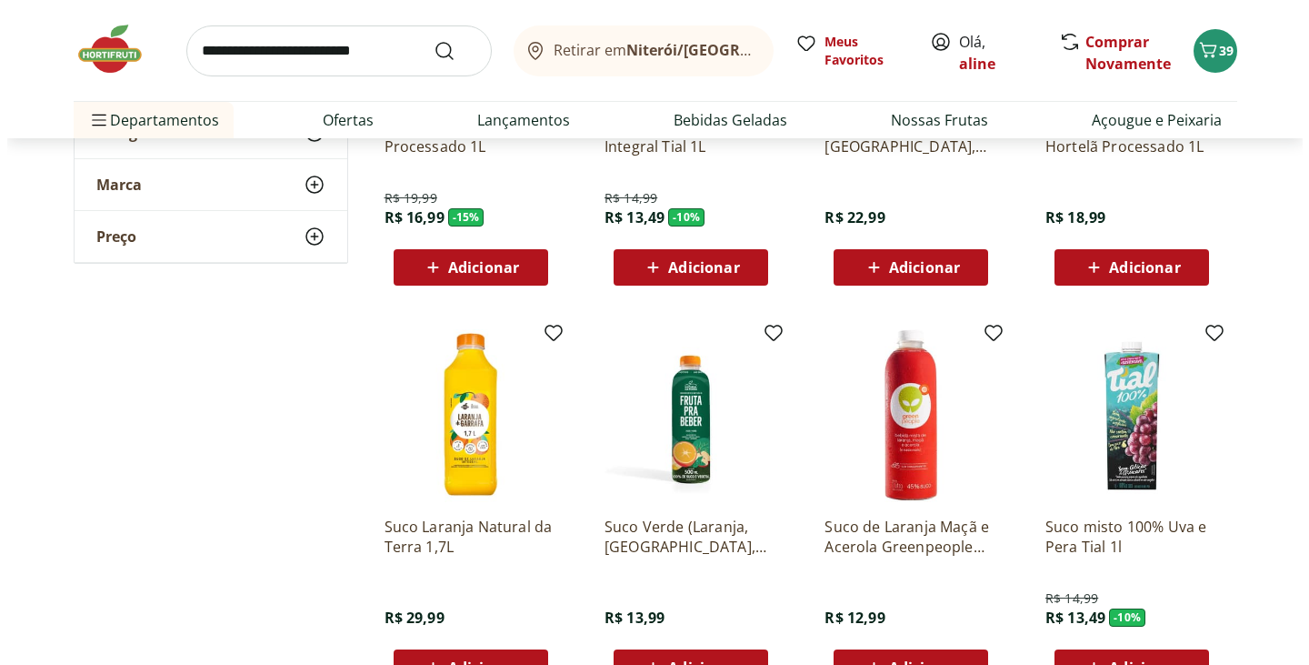
scroll to position [0, 0]
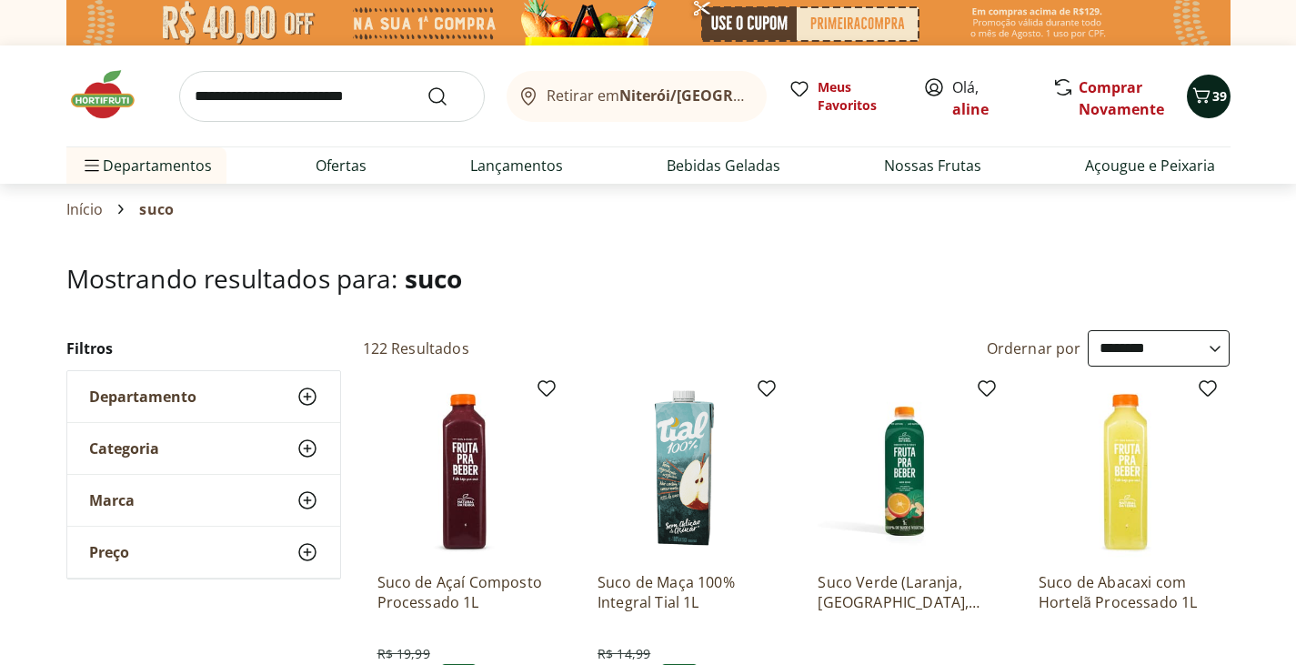
click at [1204, 92] on icon "Carrinho" at bounding box center [1201, 96] width 22 height 22
